Goal: Use online tool/utility: Utilize a website feature to perform a specific function

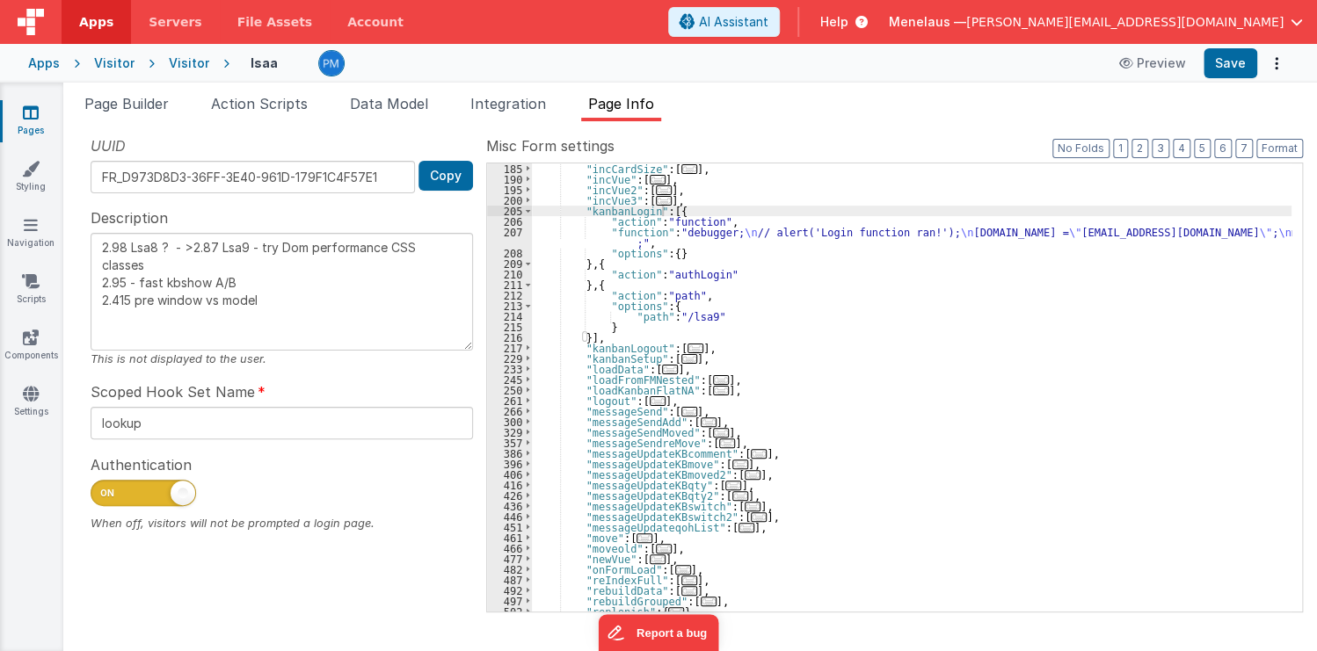
scroll to position [295, 0]
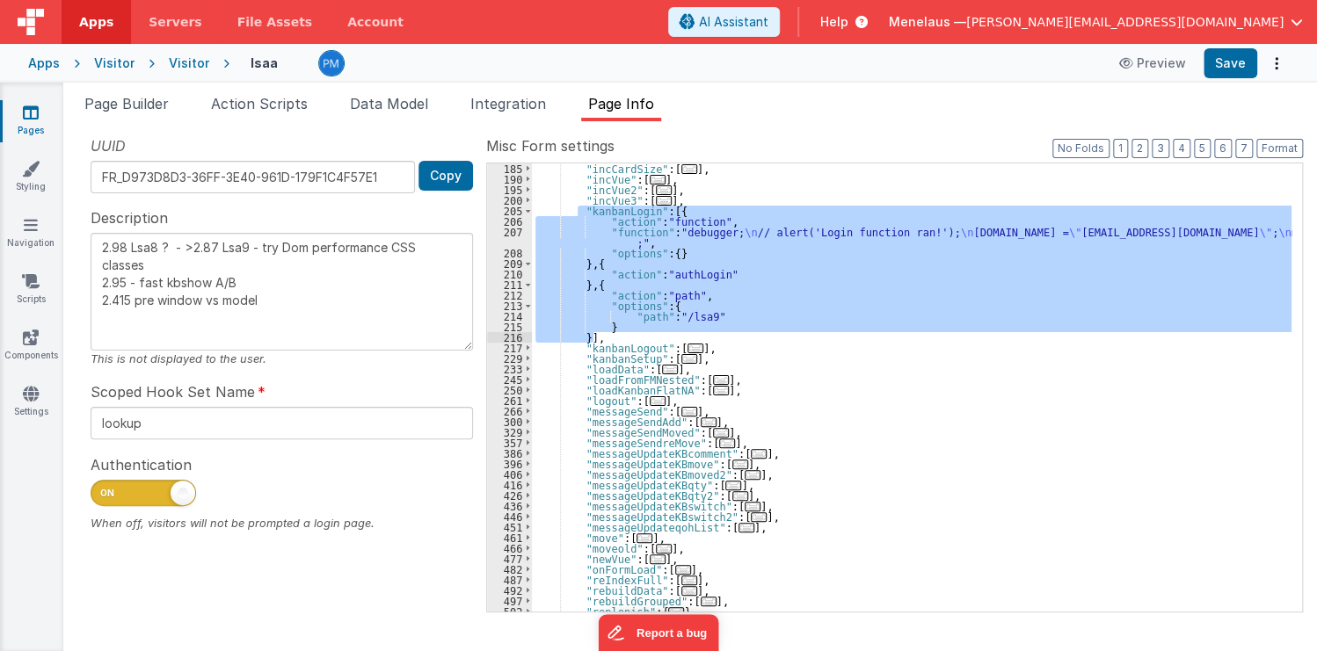
drag, startPoint x: 583, startPoint y: 212, endPoint x: 606, endPoint y: 336, distance: 126.2
click at [606, 336] on div ""incCardSize" : [ ... ] , "incVue" : [ ... ] , "incVue2" : [ ... ] , "incVue3" …" at bounding box center [911, 397] width 759 height 469
click at [606, 336] on div ""incCardSize" : [ ... ] , "incVue" : [ ... ] , "incVue2" : [ ... ] , "incVue3" …" at bounding box center [911, 387] width 759 height 448
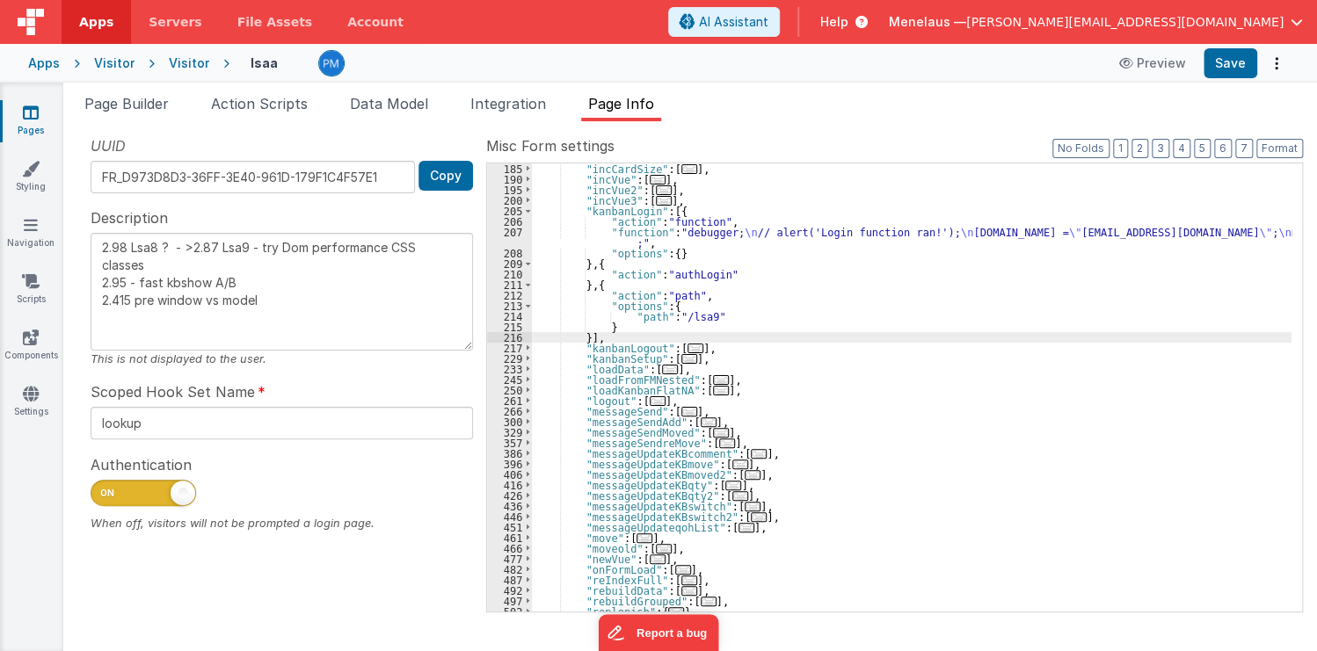
click at [606, 336] on div ""incCardSize" : [ ... ] , "incVue" : [ ... ] , "incVue2" : [ ... ] , "incVue3" …" at bounding box center [911, 397] width 759 height 469
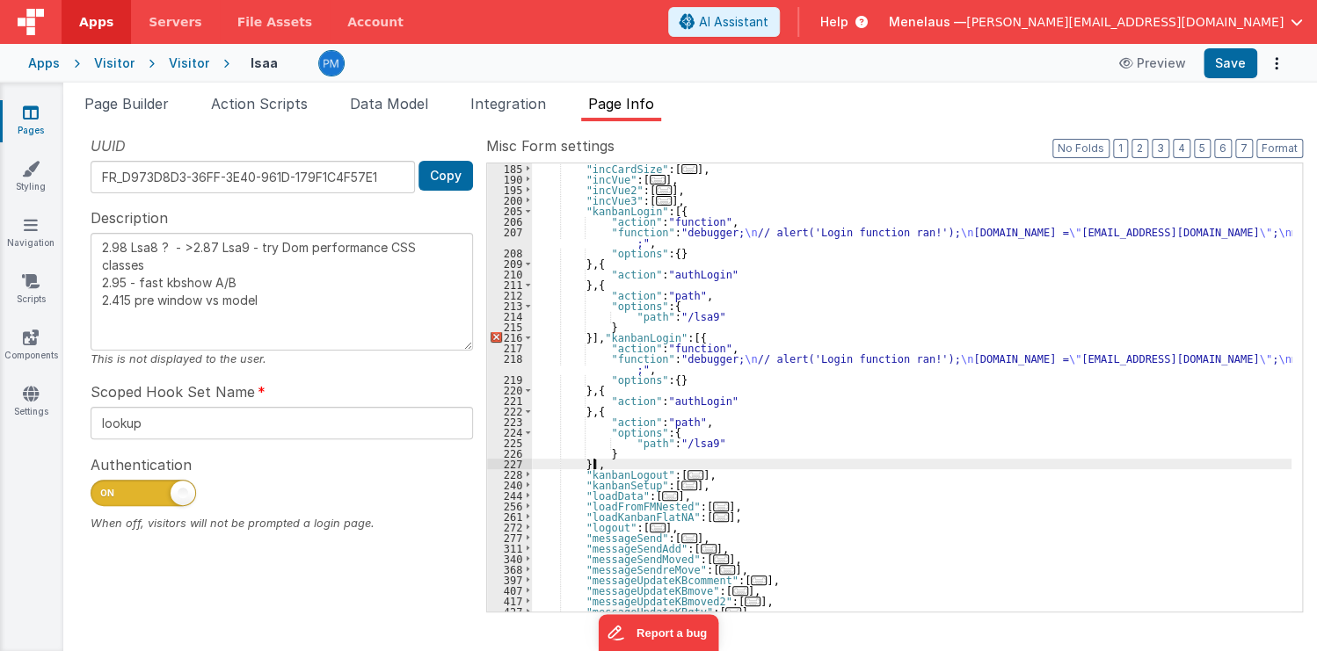
click at [655, 338] on div ""incCardSize" : [ ... ] , "incVue" : [ ... ] , "incVue2" : [ ... ] , "incVue3" …" at bounding box center [911, 397] width 759 height 469
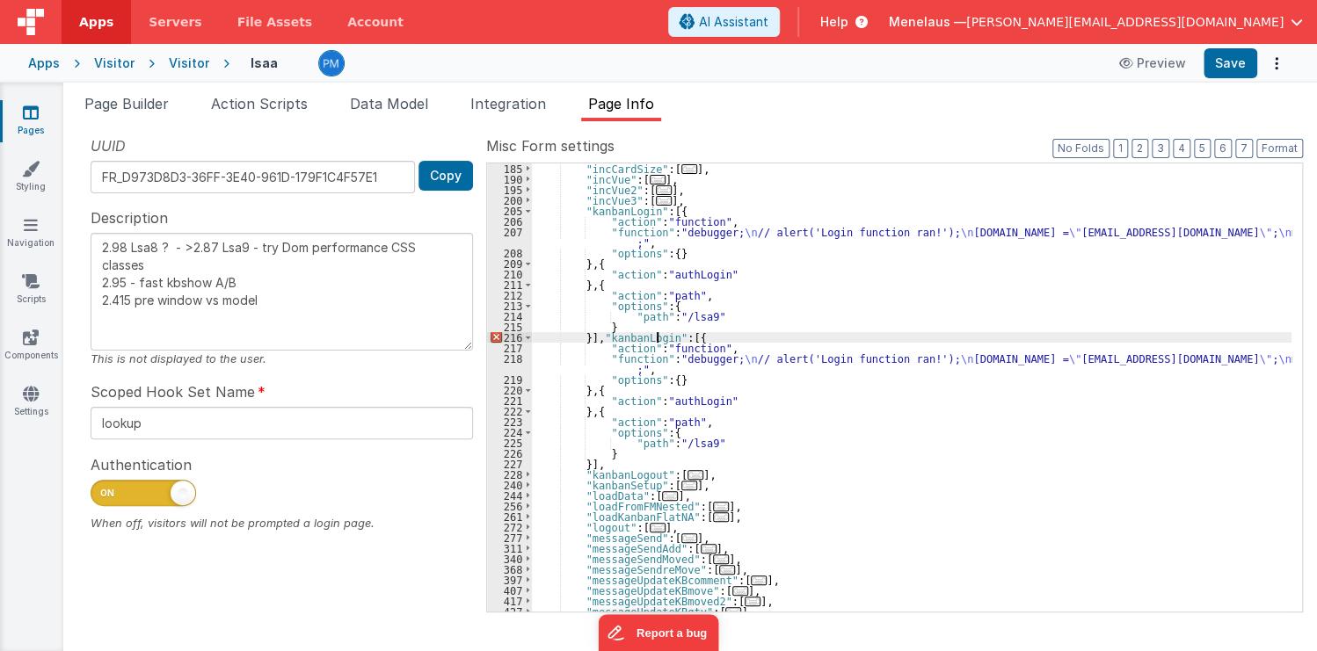
type textarea "2.98 Lsa8 ? - >2.87 Lsa9 - try Dom performance CSS classes 2.95 - fast kbshow A…"
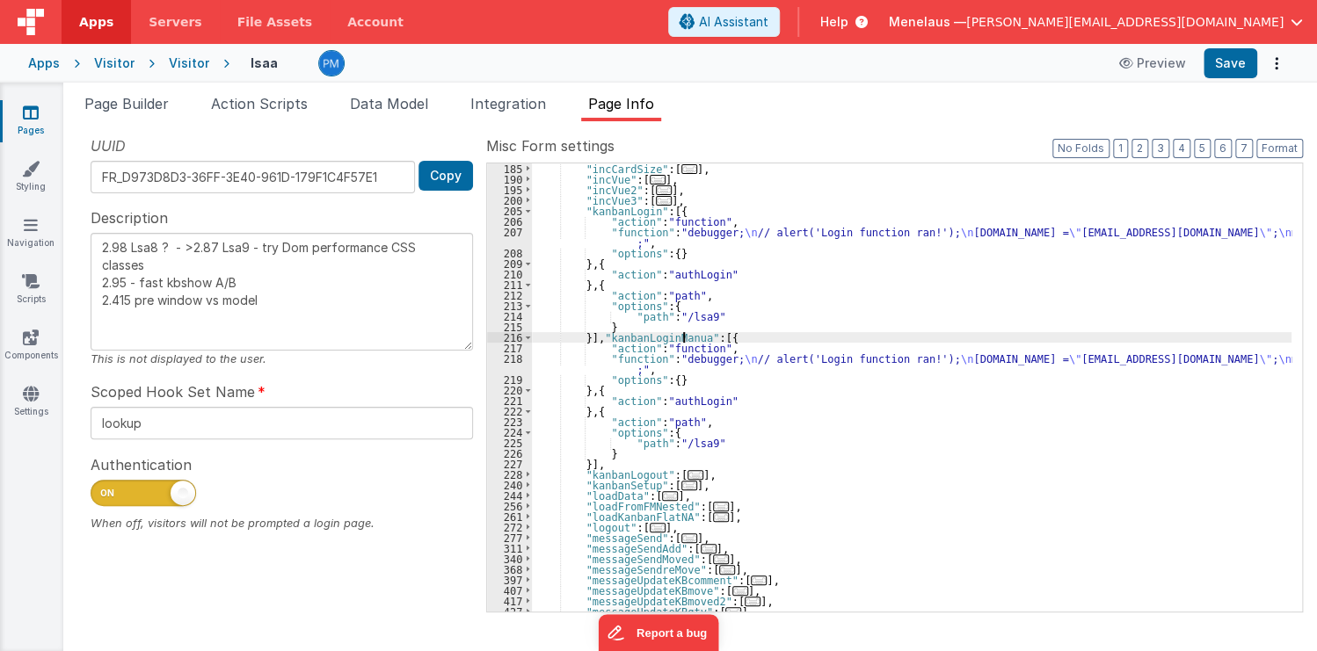
type textarea "2.98 Lsa8 ? - >2.87 Lsa9 - try Dom performance CSS classes 2.95 - fast kbshow A…"
click at [678, 360] on div ""incCardSize" : [ ... ] , "incVue" : [ ... ] , "incVue2" : [ ... ] , "incVue3" …" at bounding box center [911, 397] width 759 height 469
click at [503, 362] on div "218" at bounding box center [509, 363] width 45 height 21
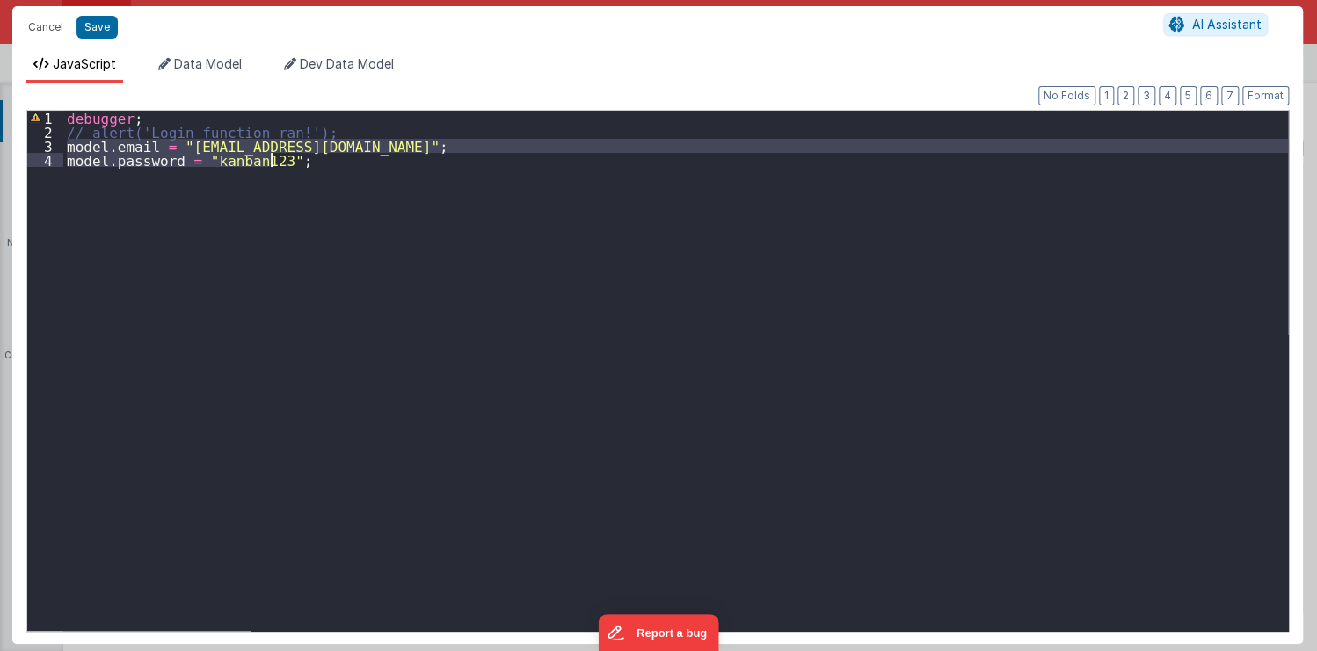
drag, startPoint x: 65, startPoint y: 143, endPoint x: 338, endPoint y: 180, distance: 275.0
click at [338, 180] on div "debugger ; // alert('Login function ran!'); model . email = "[EMAIL_ADDRESS][DO…" at bounding box center [675, 385] width 1224 height 549
type textarea "2.98 Lsa8 ? - >2.87 Lsa9 - try Dom performance CSS classes 2.95 - fast kbshow A…"
